Goal: Transaction & Acquisition: Obtain resource

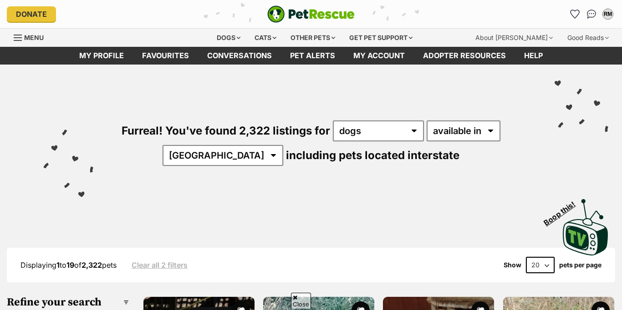
scroll to position [315, 0]
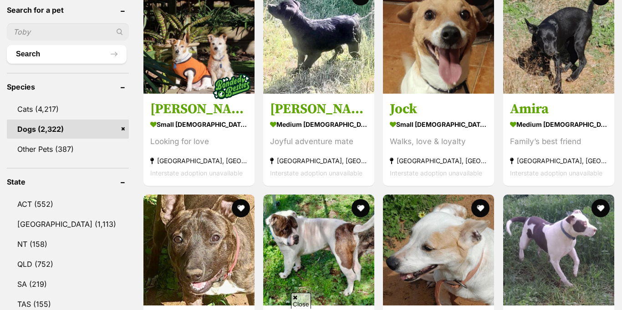
click at [46, 126] on link "Dogs (2,322)" at bounding box center [68, 129] width 122 height 19
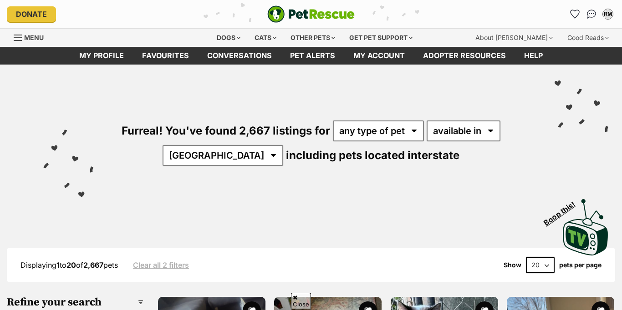
scroll to position [310, 0]
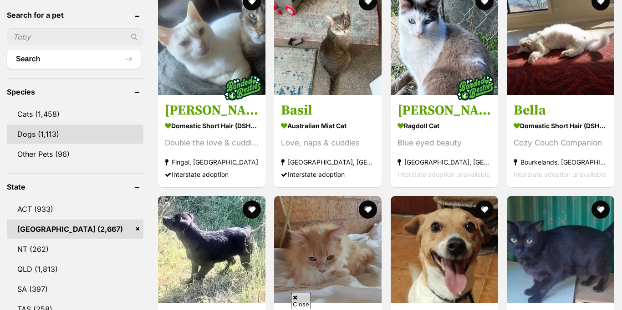
click at [26, 134] on link "Dogs (1,113)" at bounding box center [75, 134] width 137 height 19
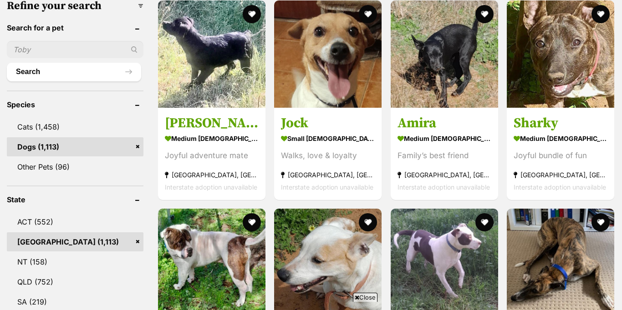
scroll to position [297, 0]
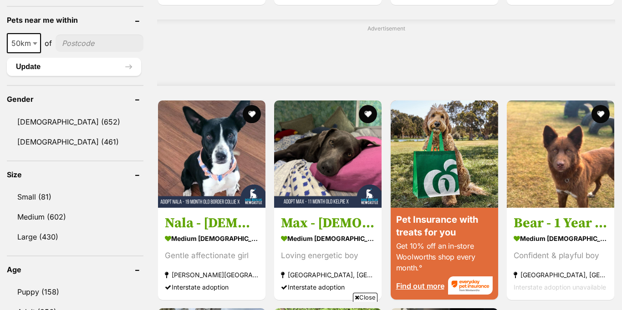
scroll to position [0, 0]
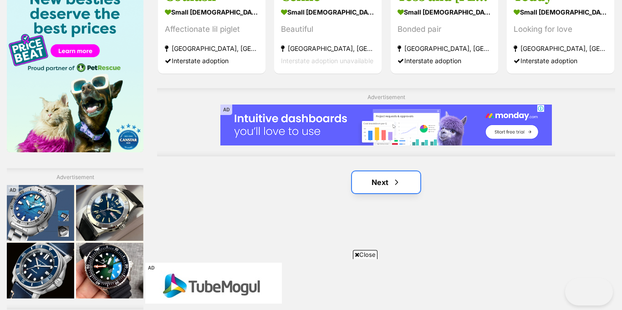
click at [379, 183] on link "Next" at bounding box center [386, 183] width 68 height 22
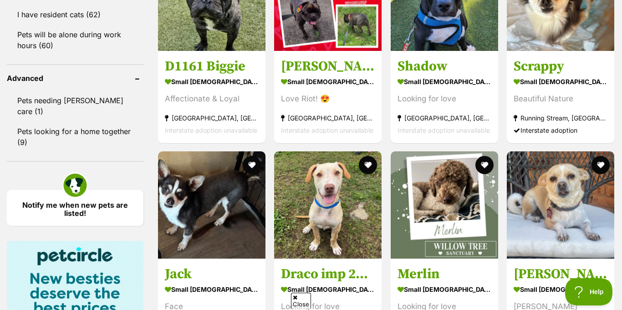
scroll to position [1453, 0]
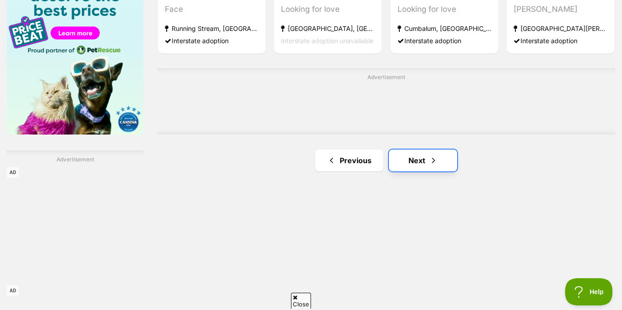
click at [419, 160] on link "Next" at bounding box center [423, 161] width 68 height 22
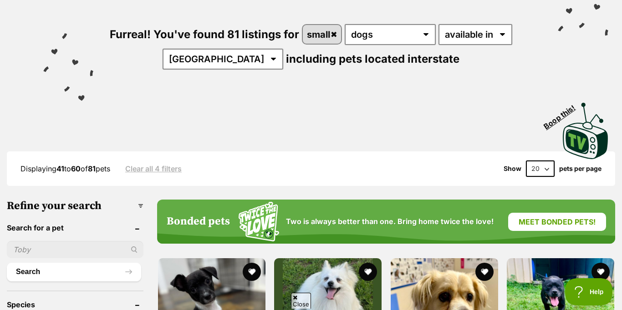
scroll to position [137, 0]
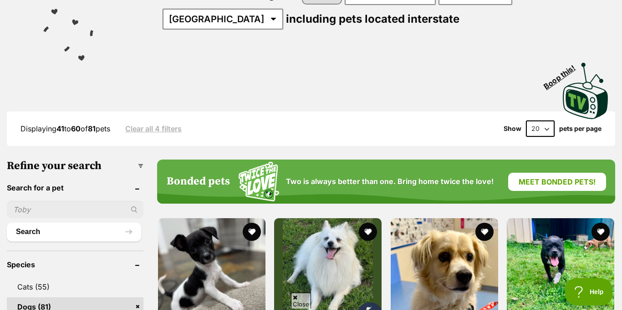
click at [34, 210] on input "text" at bounding box center [75, 209] width 137 height 17
type input "Kelpie mix"
click at [135, 212] on div "Kelpie mix" at bounding box center [75, 209] width 137 height 17
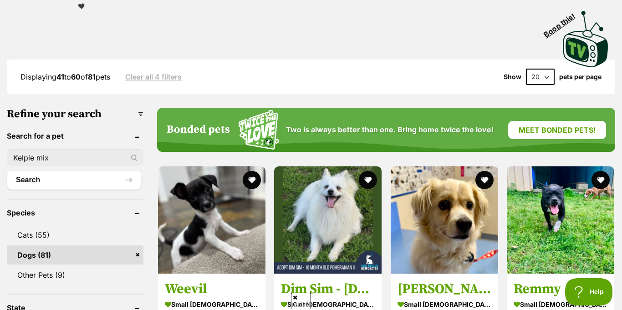
scroll to position [189, 0]
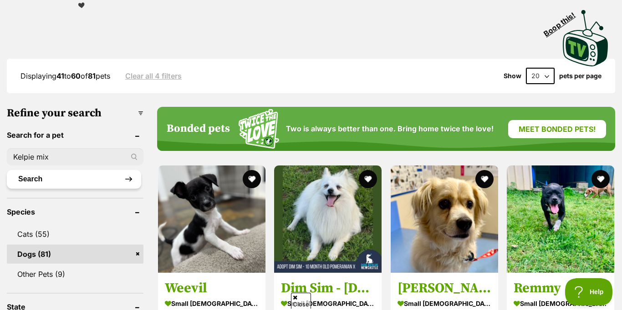
click at [128, 177] on button "Search" at bounding box center [74, 179] width 134 height 18
